Goal: Find specific page/section: Find specific page/section

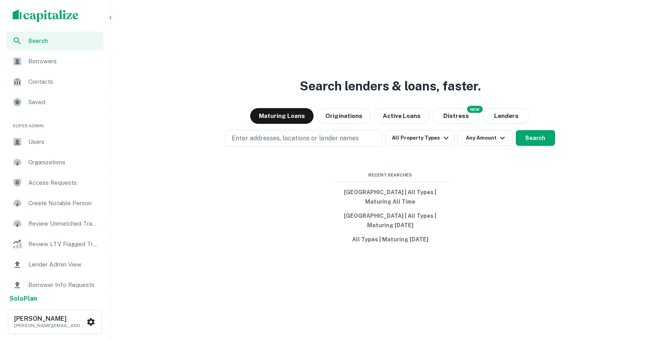
click at [37, 143] on span "Users" at bounding box center [63, 141] width 70 height 9
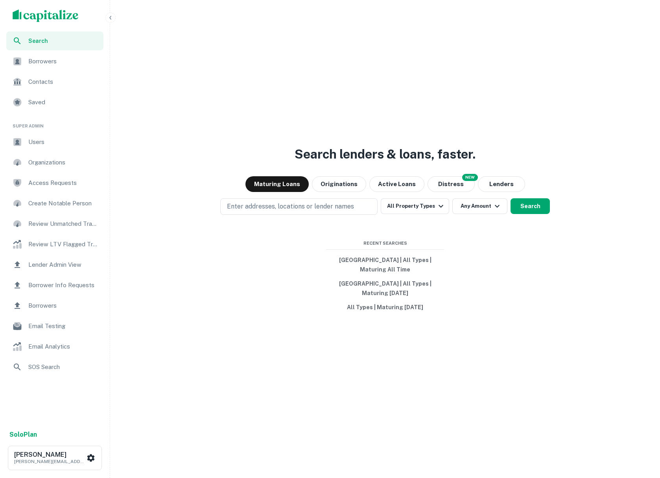
click at [70, 146] on div "Users" at bounding box center [54, 141] width 97 height 19
